Goal: Transaction & Acquisition: Obtain resource

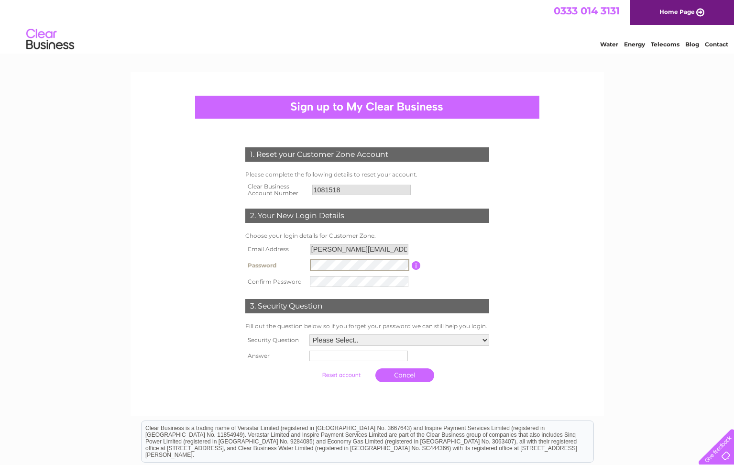
click at [414, 266] on input "button" at bounding box center [416, 265] width 9 height 9
click at [309, 334] on select "Please Select.. In what town or city was your first job? In what town or city d…" at bounding box center [399, 339] width 180 height 11
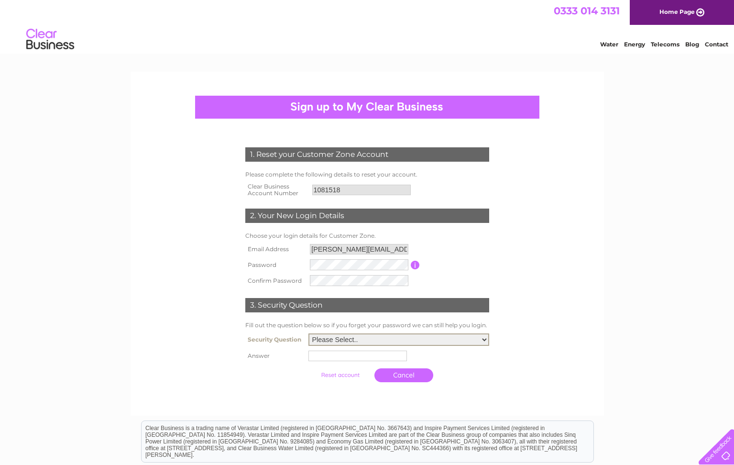
select select "2"
click option "In what town or city did you meet your spouse/partner?" at bounding box center [0, 0] width 0 height 0
click at [328, 356] on input "text" at bounding box center [357, 355] width 98 height 11
type input "Edinburgh"
click at [361, 402] on div at bounding box center [367, 395] width 291 height 19
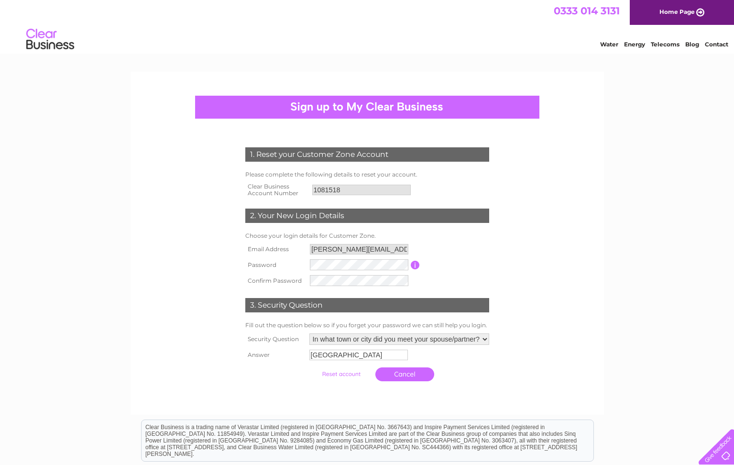
click at [334, 374] on input "submit" at bounding box center [341, 373] width 59 height 13
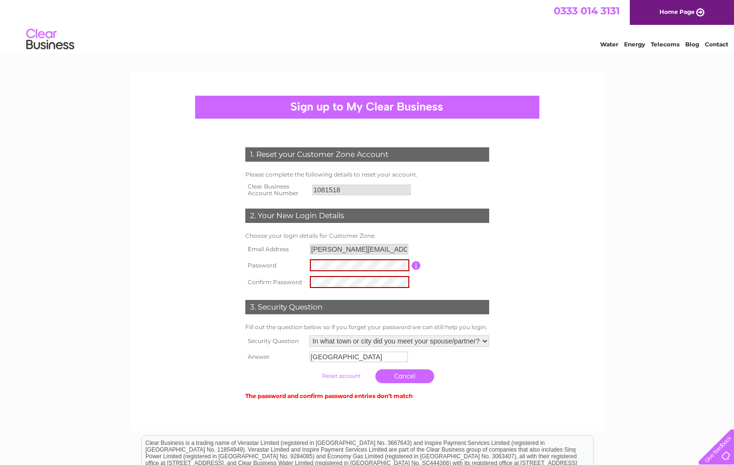
click at [337, 377] on input "submit" at bounding box center [341, 375] width 59 height 13
click at [331, 376] on input "submit" at bounding box center [341, 375] width 59 height 13
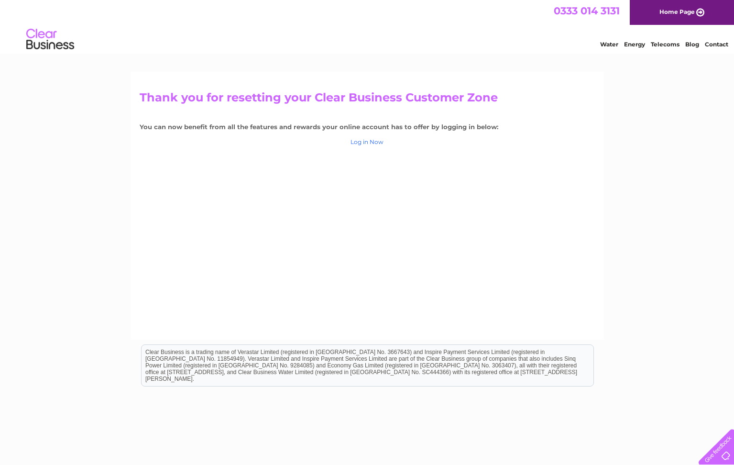
click at [368, 142] on link "Log in Now" at bounding box center [366, 141] width 33 height 7
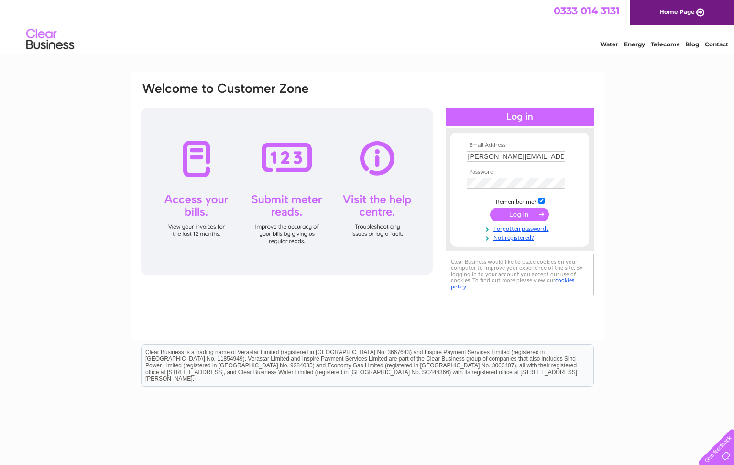
click at [515, 213] on input "submit" at bounding box center [519, 213] width 59 height 13
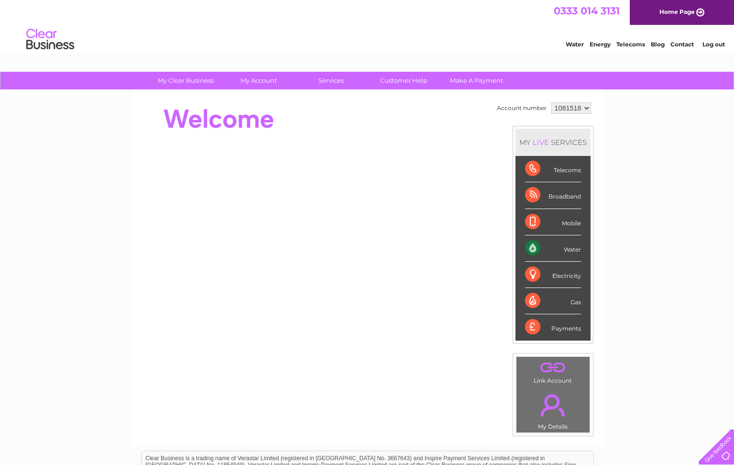
click at [528, 246] on div "Water" at bounding box center [553, 248] width 56 height 26
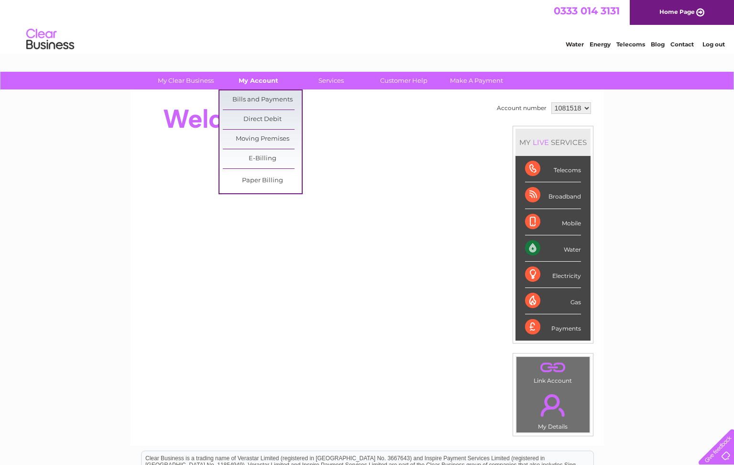
click at [256, 82] on link "My Account" at bounding box center [258, 81] width 79 height 18
click at [246, 101] on link "Bills and Payments" at bounding box center [262, 99] width 79 height 19
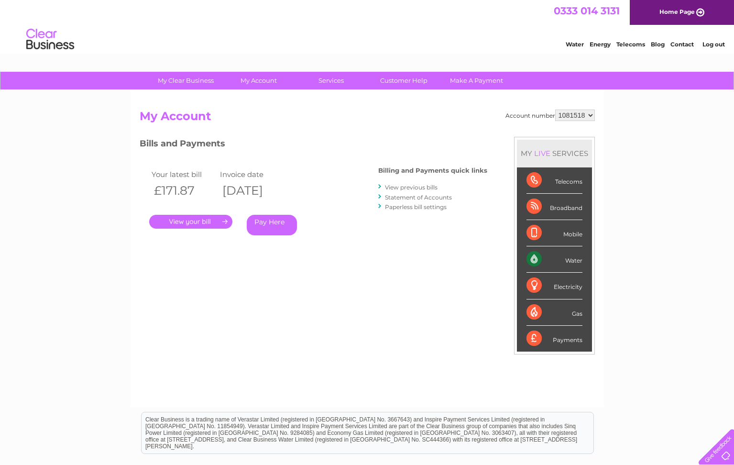
click at [182, 218] on link "." at bounding box center [190, 222] width 83 height 14
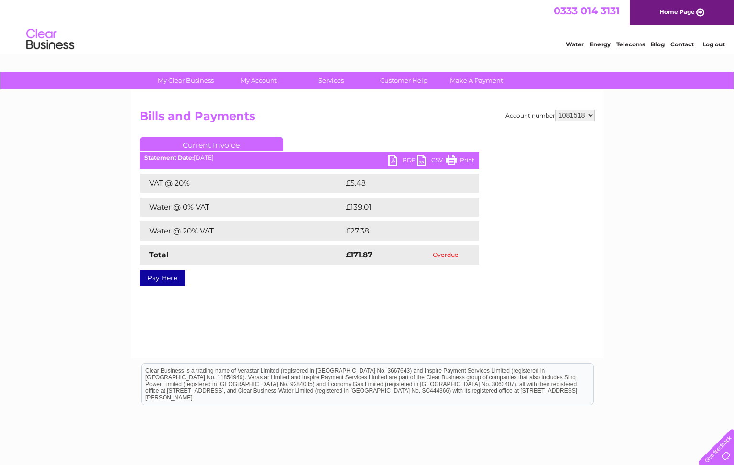
click at [408, 159] on link "PDF" at bounding box center [402, 161] width 29 height 14
click at [200, 144] on link "Current Invoice" at bounding box center [211, 144] width 143 height 14
click at [300, 145] on ul "Current Invoice" at bounding box center [309, 146] width 339 height 18
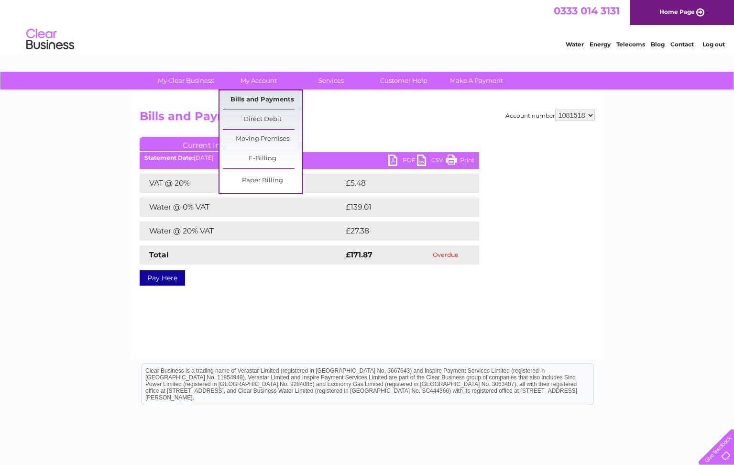
click at [256, 98] on link "Bills and Payments" at bounding box center [262, 99] width 79 height 19
click at [251, 81] on link "My Account" at bounding box center [258, 81] width 79 height 18
click at [251, 155] on link "E-Billing" at bounding box center [262, 158] width 79 height 19
click at [265, 158] on link "E-Billing" at bounding box center [262, 158] width 79 height 19
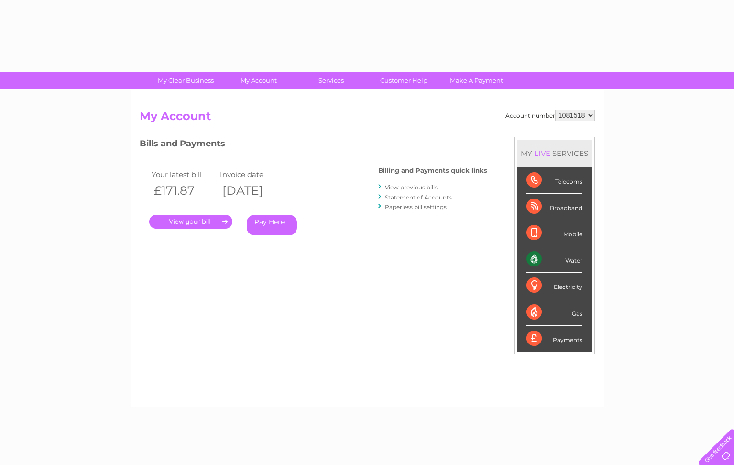
click at [402, 188] on link "View previous bills" at bounding box center [411, 187] width 53 height 7
click at [412, 188] on link "View previous bills" at bounding box center [411, 187] width 53 height 7
click at [434, 189] on link "View previous bills" at bounding box center [411, 187] width 53 height 7
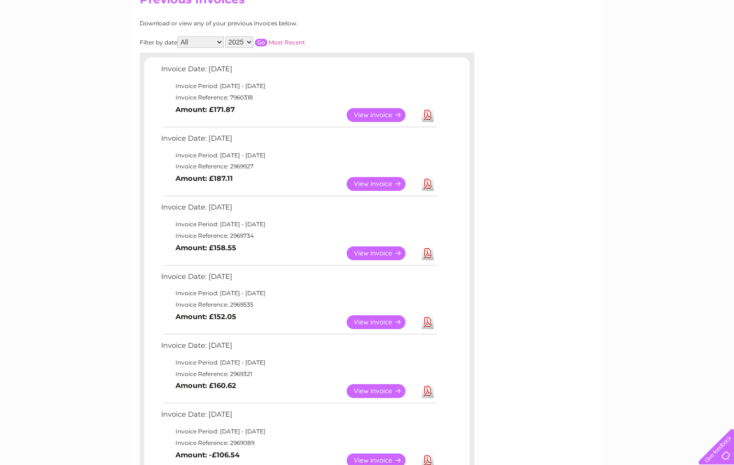
scroll to position [98, 0]
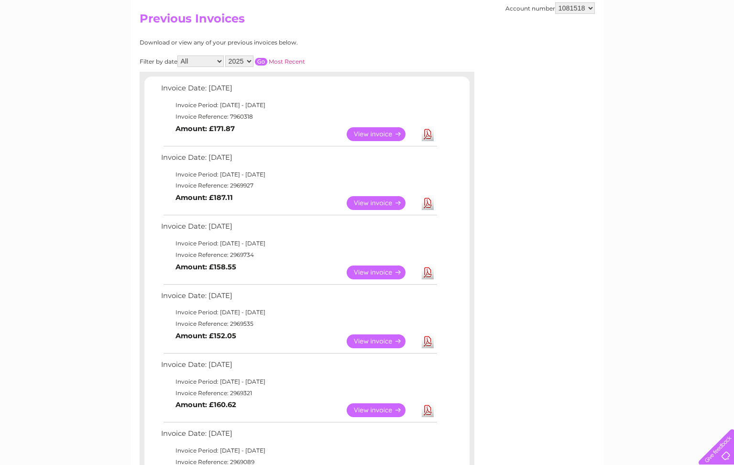
click at [369, 203] on link "View" at bounding box center [382, 203] width 70 height 14
click at [425, 203] on link "Download" at bounding box center [428, 203] width 12 height 14
click at [427, 203] on link "Download" at bounding box center [428, 203] width 12 height 14
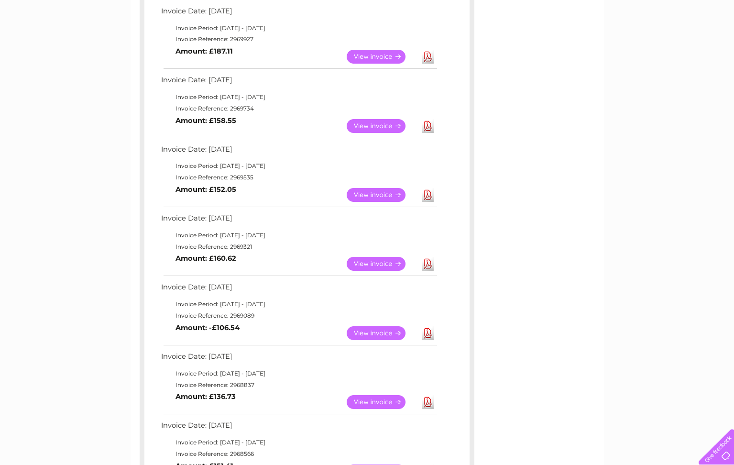
scroll to position [0, 0]
